Goal: Transaction & Acquisition: Book appointment/travel/reservation

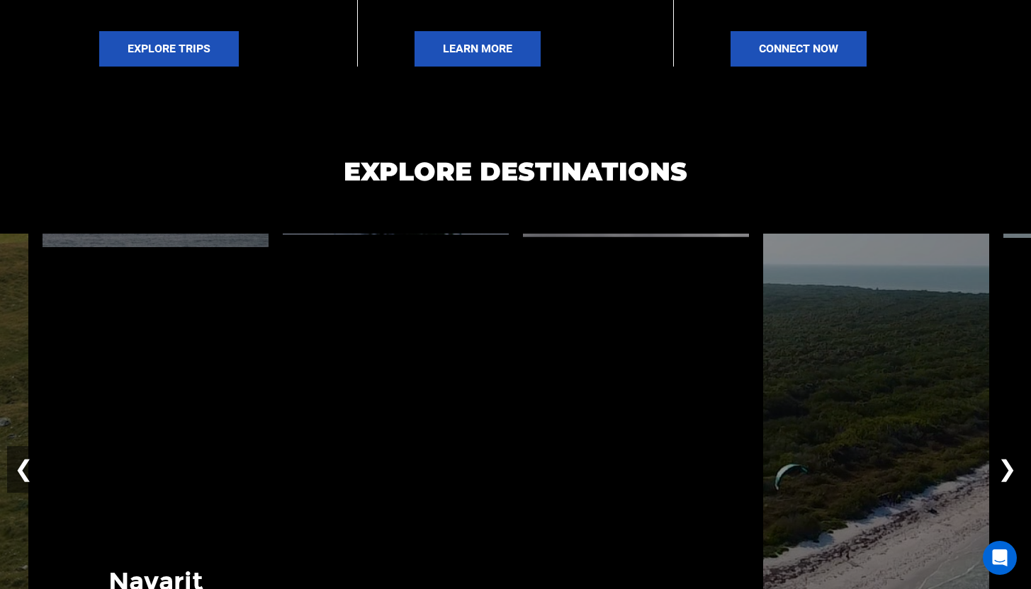
scroll to position [1020, 0]
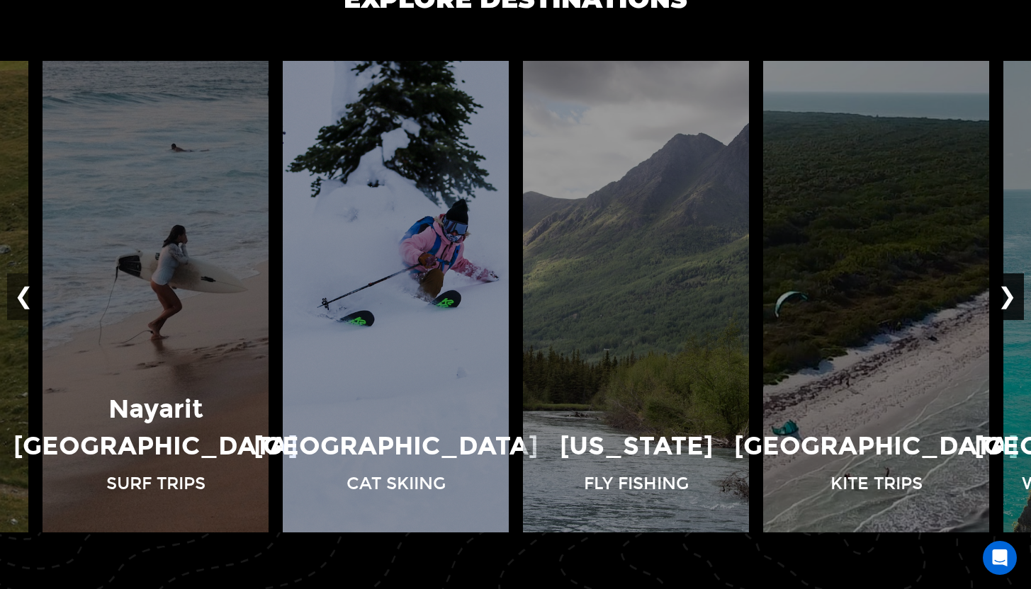
click at [1006, 303] on button "❯" at bounding box center [1006, 296] width 33 height 47
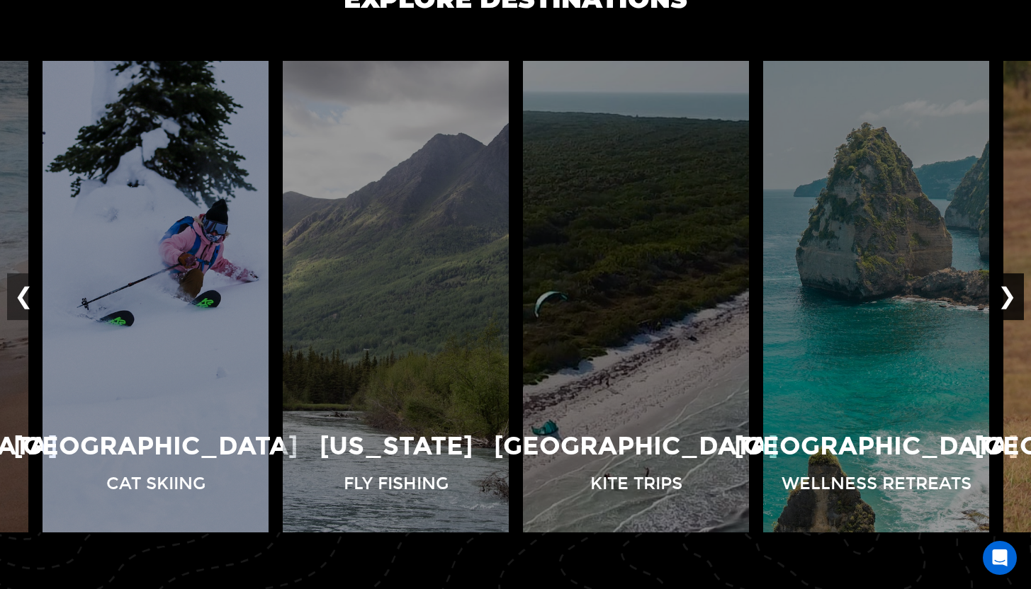
click at [1006, 303] on button "❯" at bounding box center [1006, 296] width 33 height 47
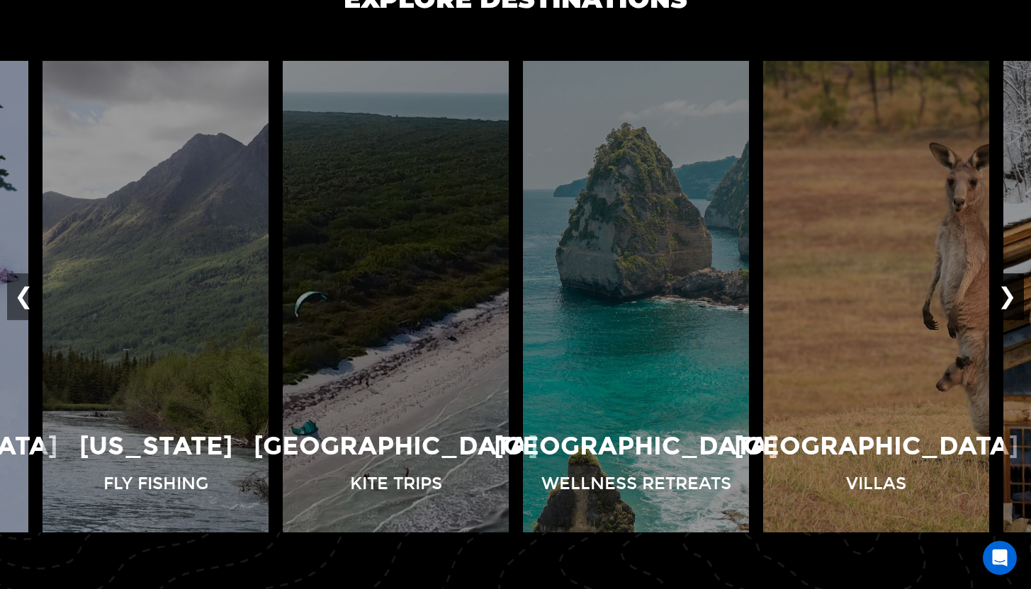
click at [1006, 303] on button "❯" at bounding box center [1006, 296] width 33 height 47
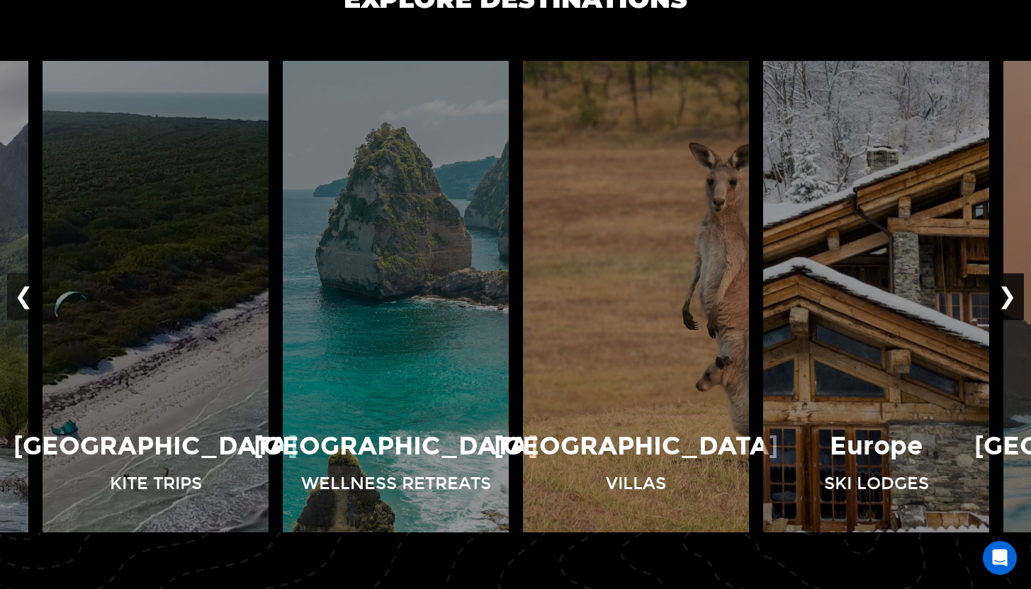
click at [1006, 303] on button "❯" at bounding box center [1006, 296] width 33 height 47
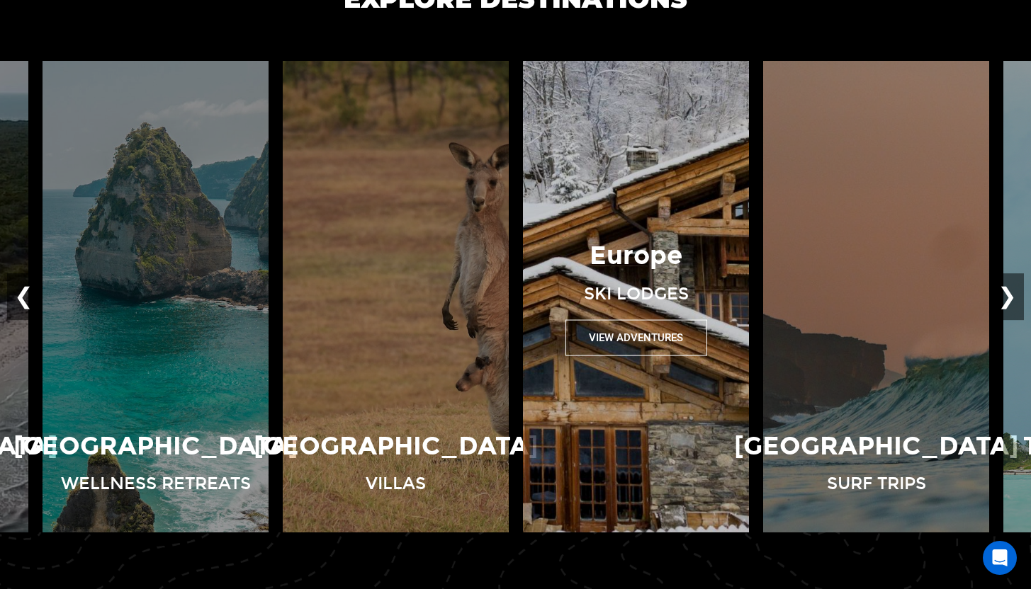
click at [627, 341] on button "View Adventures" at bounding box center [636, 338] width 142 height 36
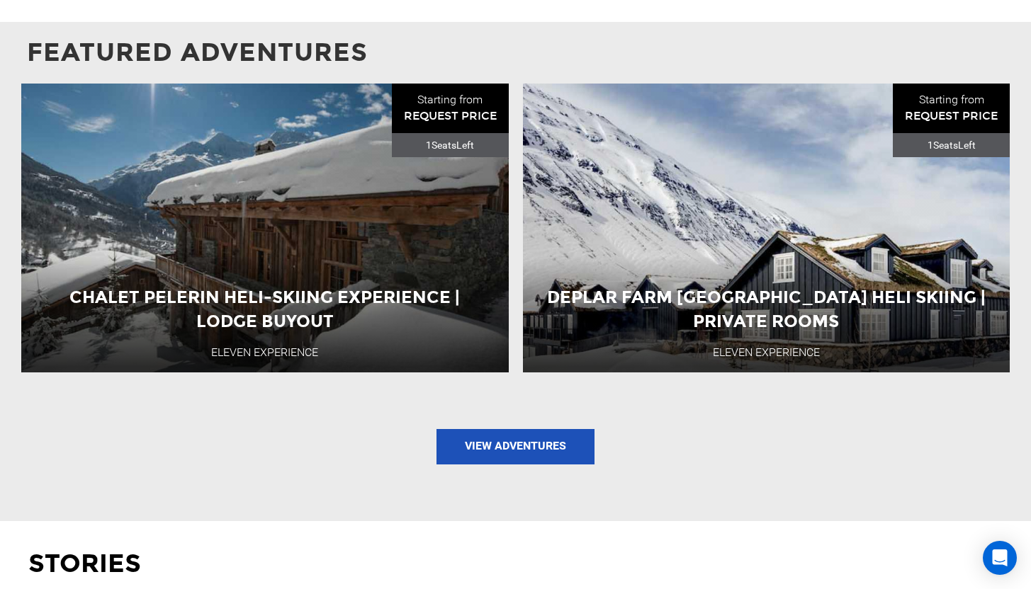
scroll to position [1096, 0]
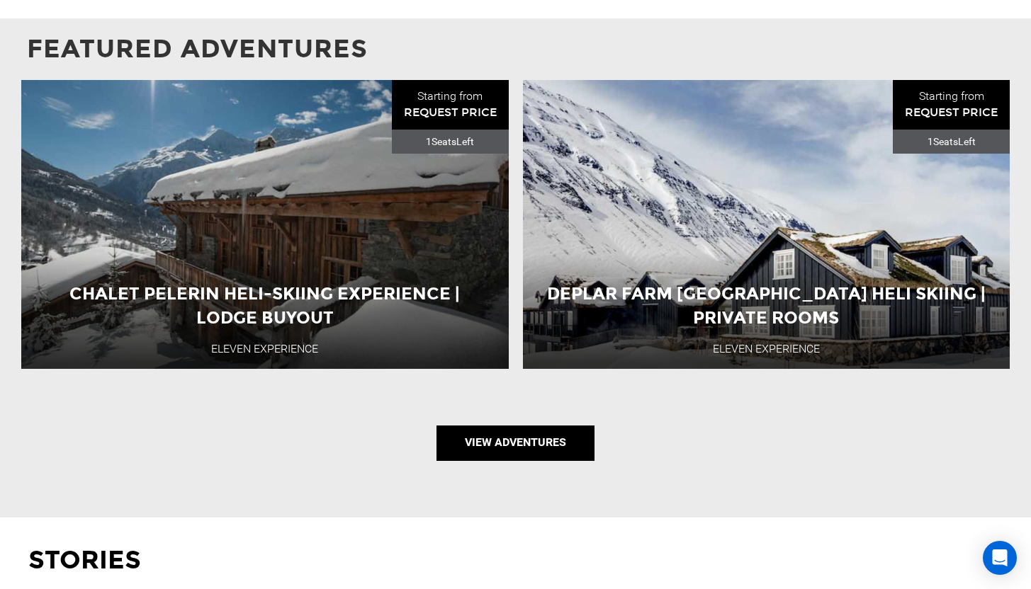
click at [530, 449] on link "View Adventures" at bounding box center [515, 443] width 158 height 35
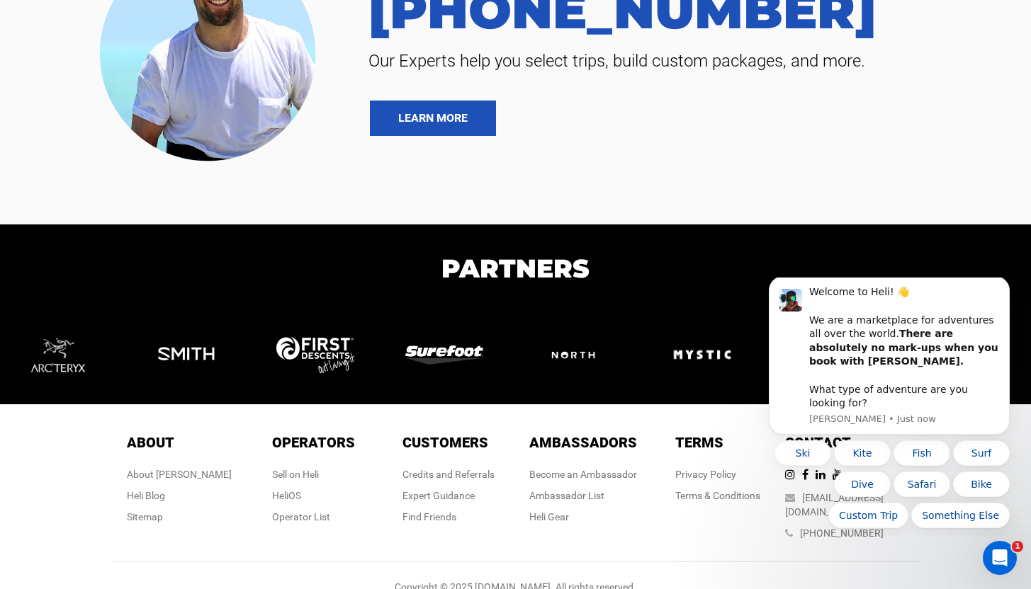
scroll to position [4940, 0]
